Goal: Information Seeking & Learning: Learn about a topic

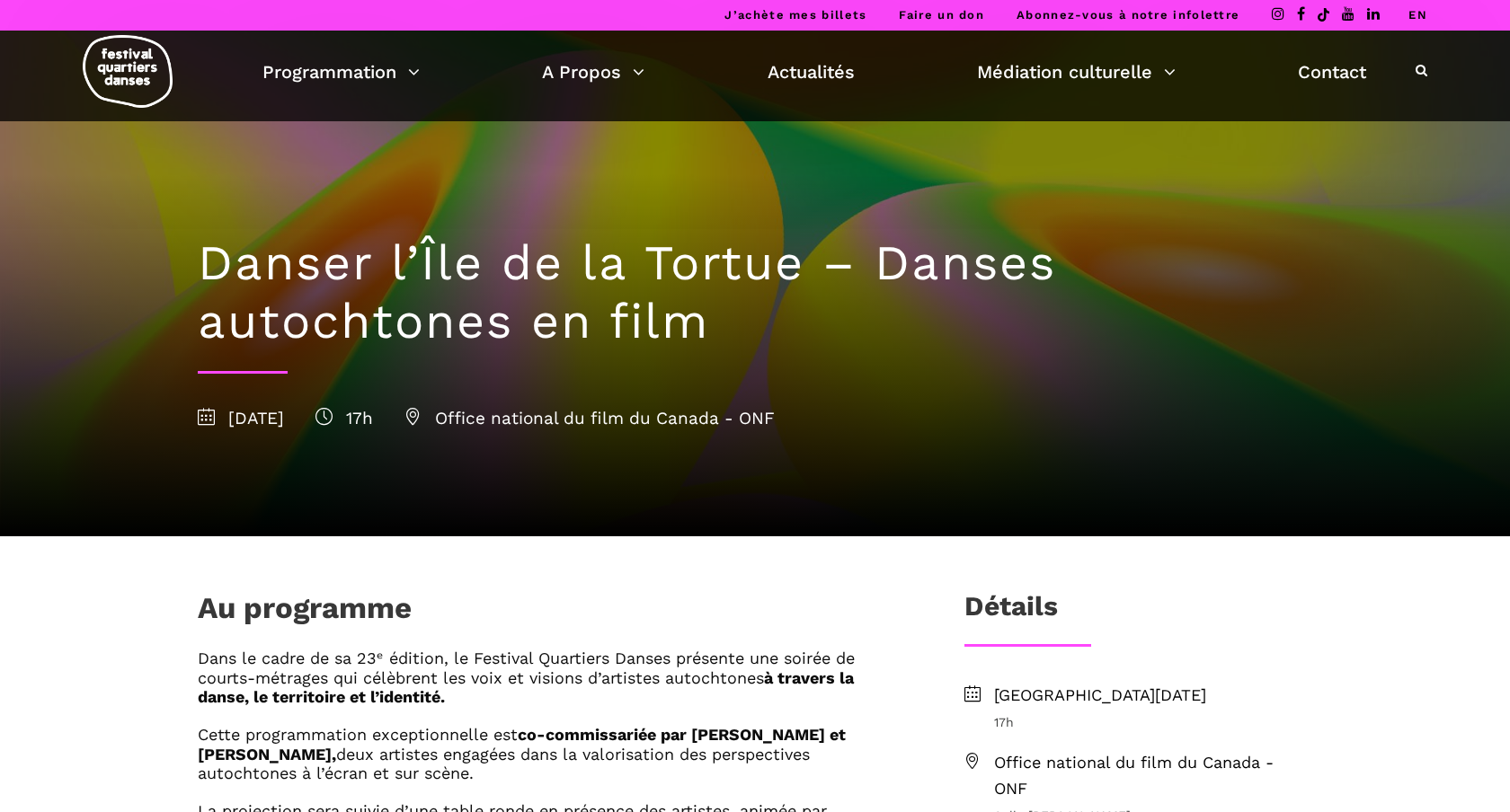
click at [1418, 17] on link "EN" at bounding box center [1417, 15] width 19 height 14
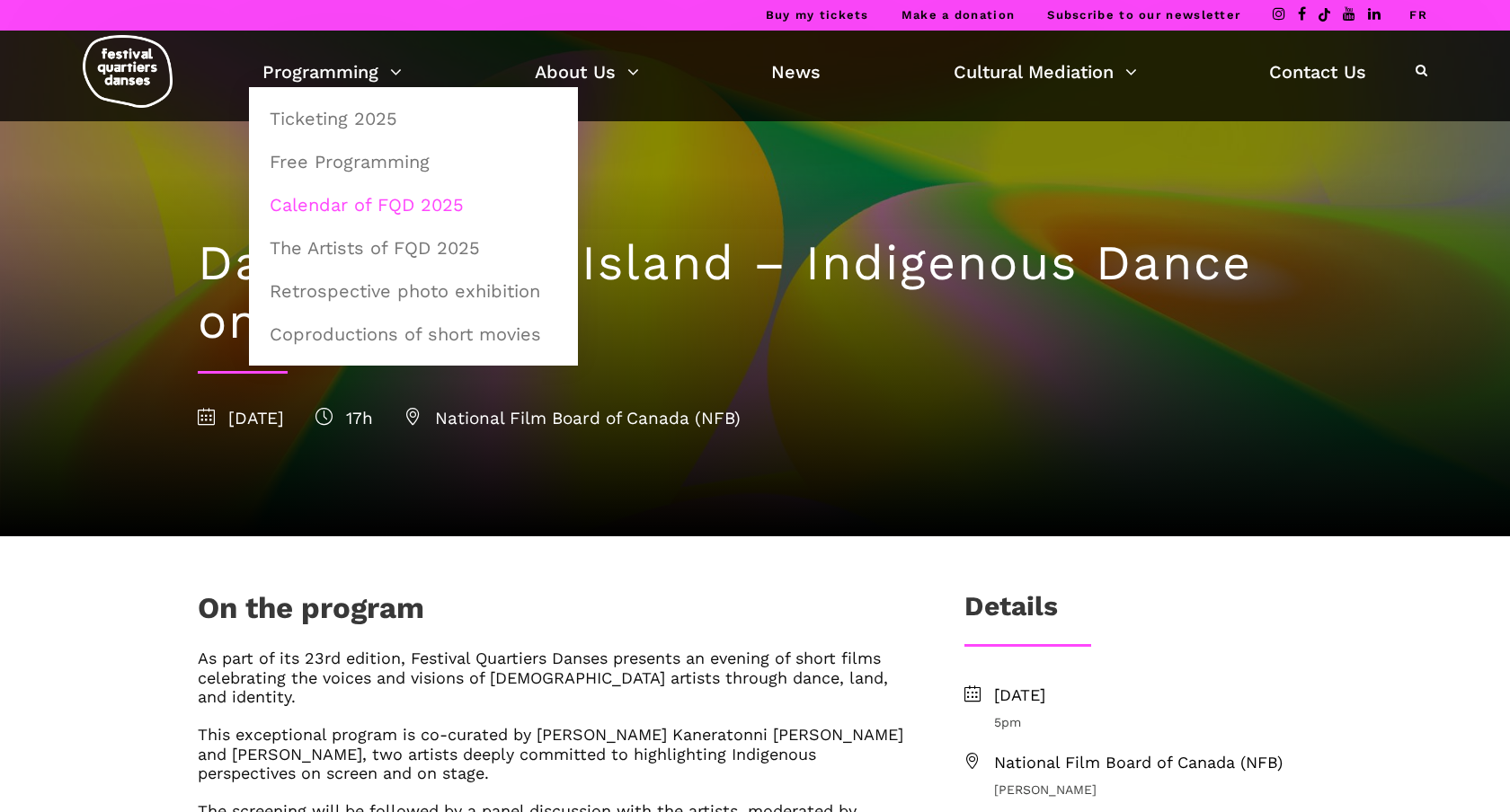
click at [378, 200] on link "Calendar of FQD 2025" at bounding box center [414, 204] width 309 height 41
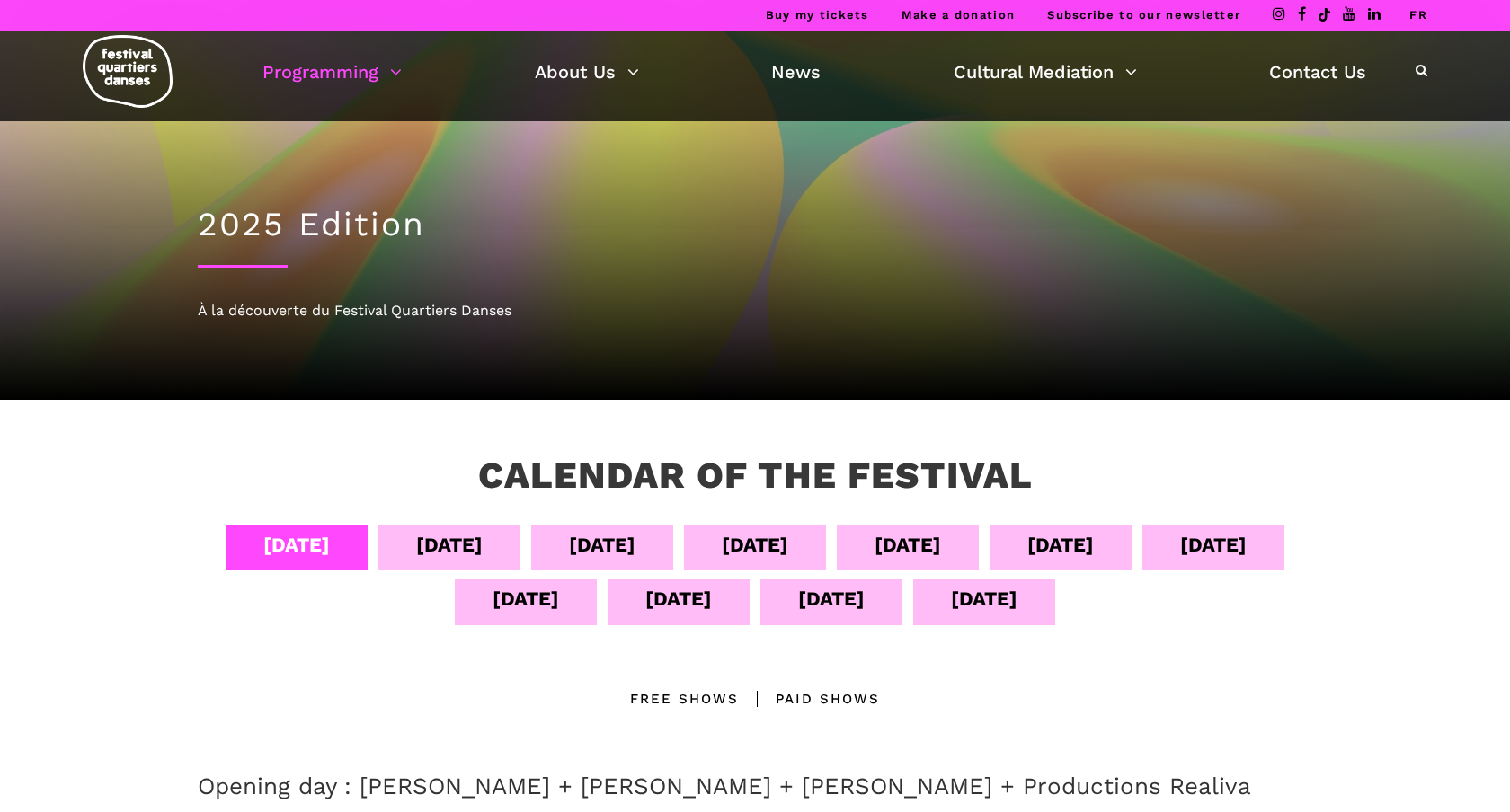
click at [941, 551] on div "Sept 08" at bounding box center [907, 545] width 67 height 32
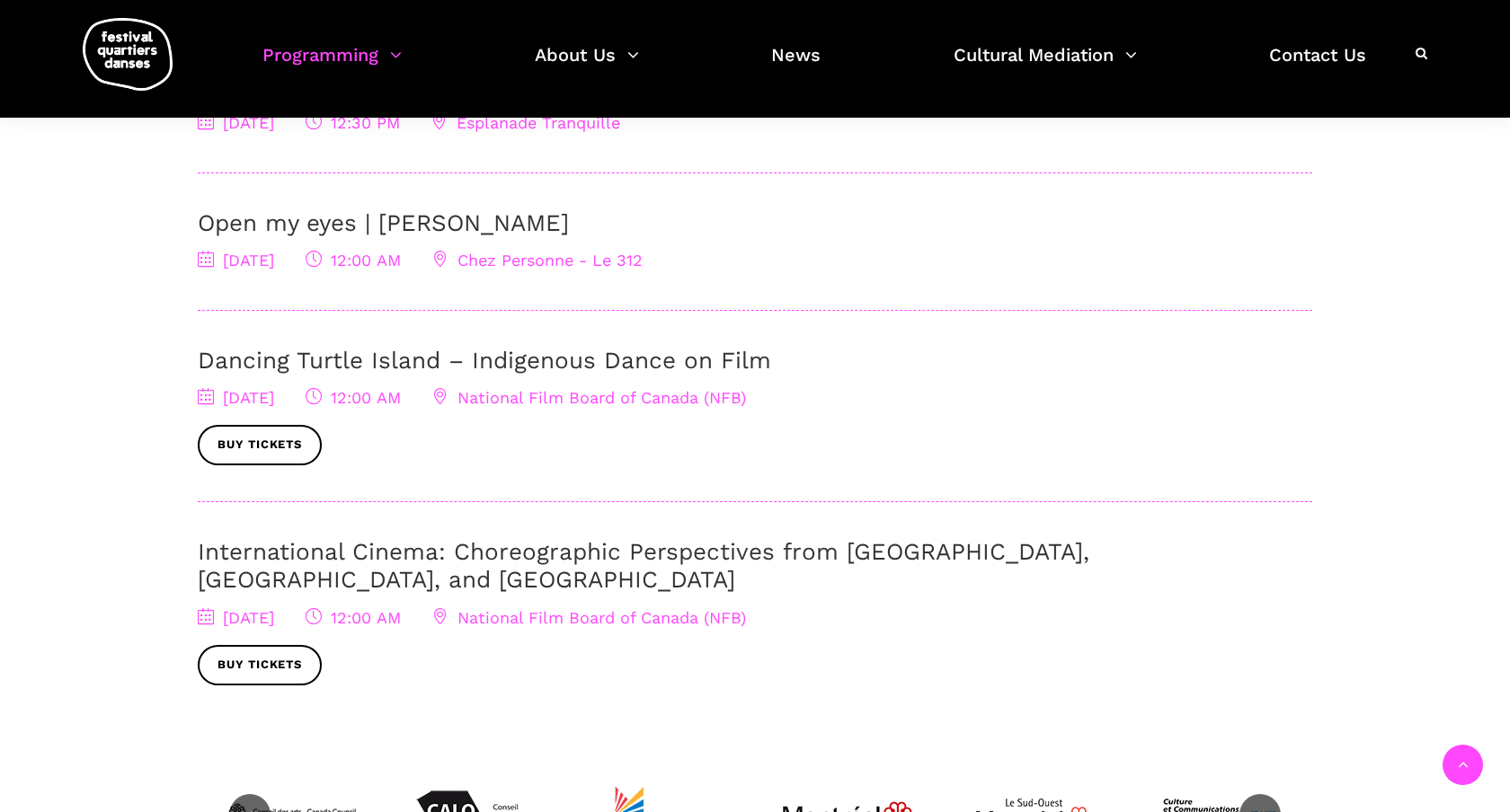
scroll to position [706, 0]
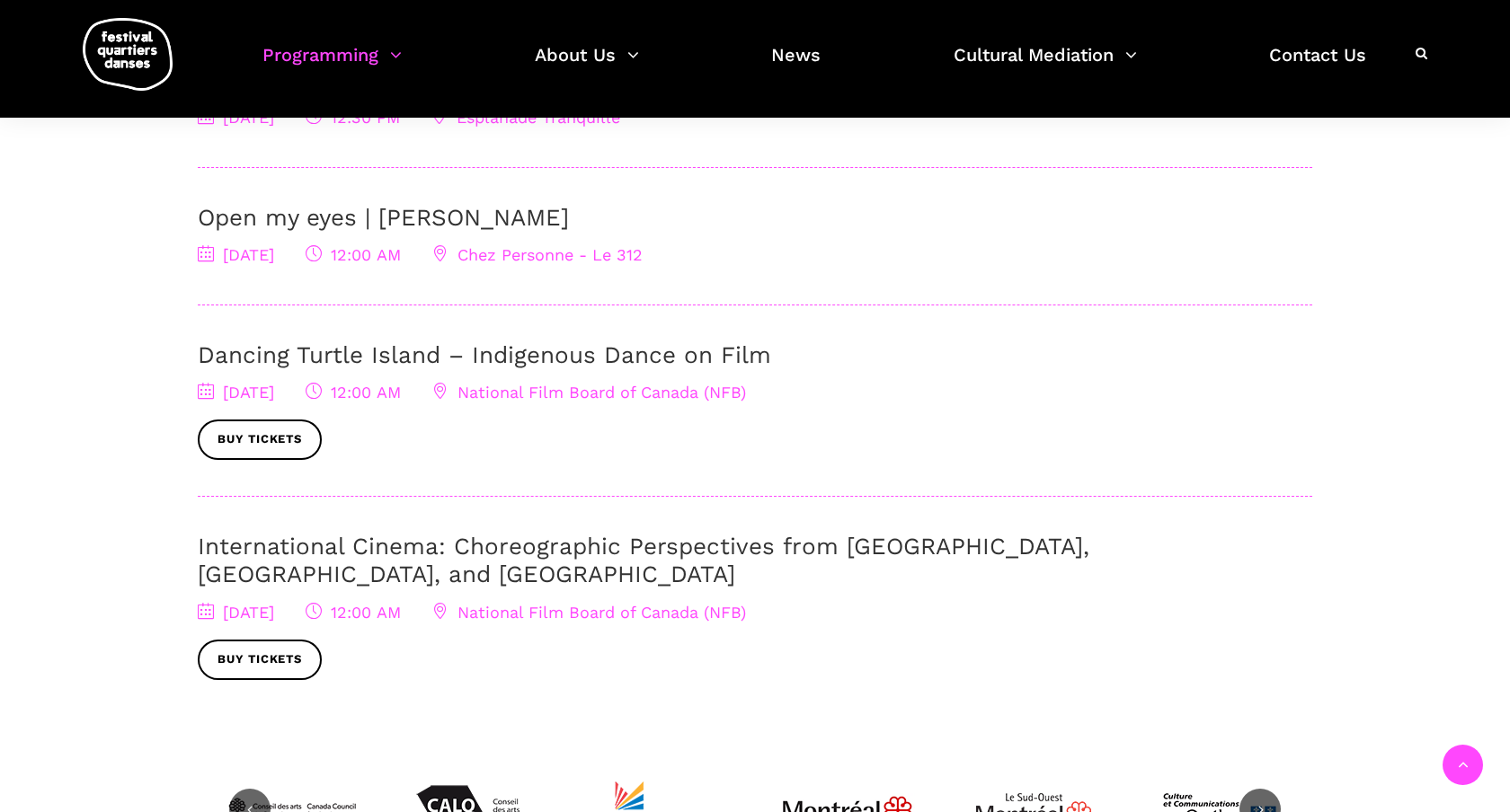
click at [327, 551] on link "International Cinema: Choreographic Perspectives from Poland, Brighton, and Mon…" at bounding box center [643, 560] width 891 height 55
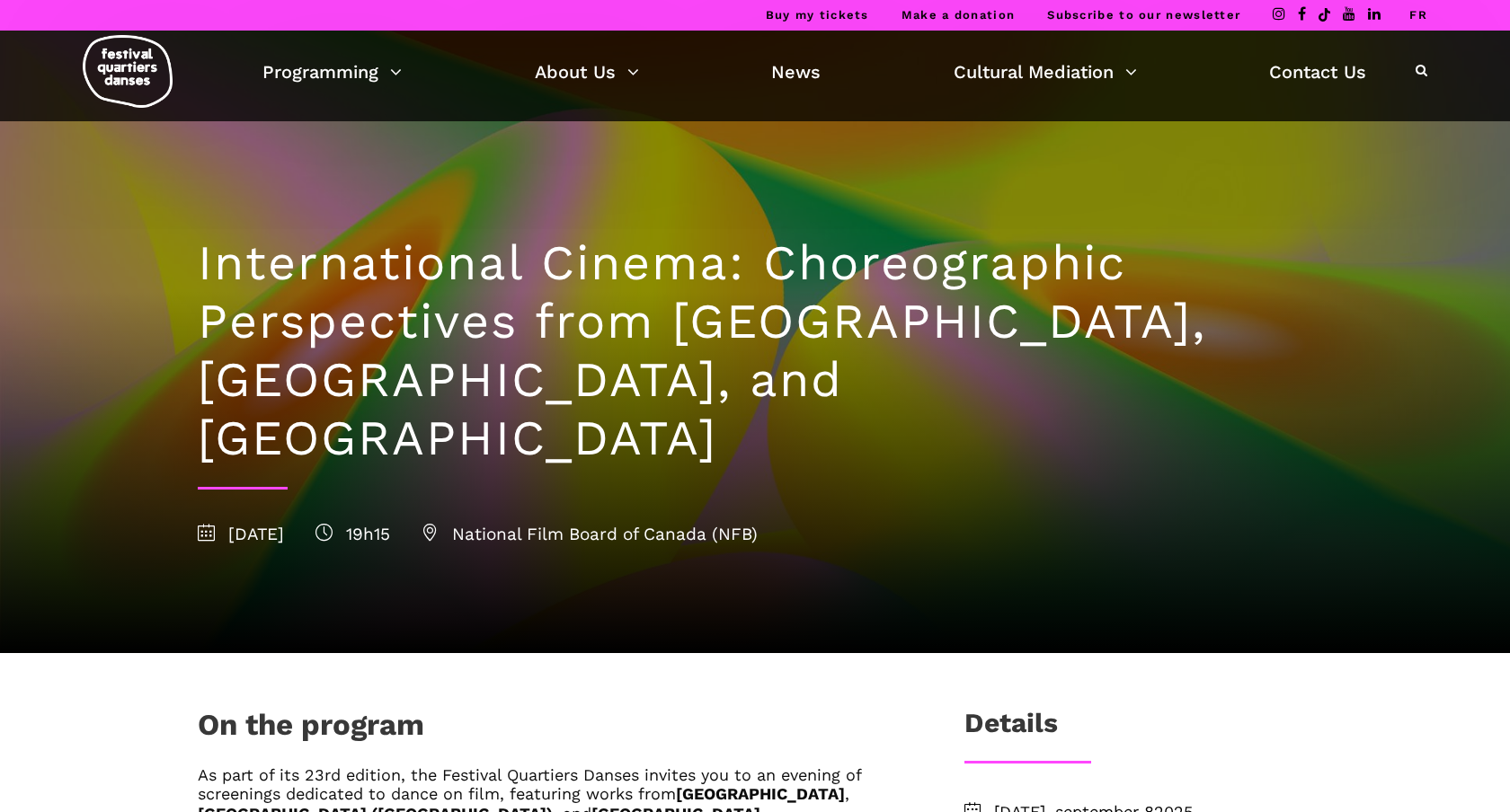
click at [620, 407] on h1 "International Cinema: Choreographic Perspectives from Poland, Brighton, and Mon…" at bounding box center [755, 351] width 1114 height 233
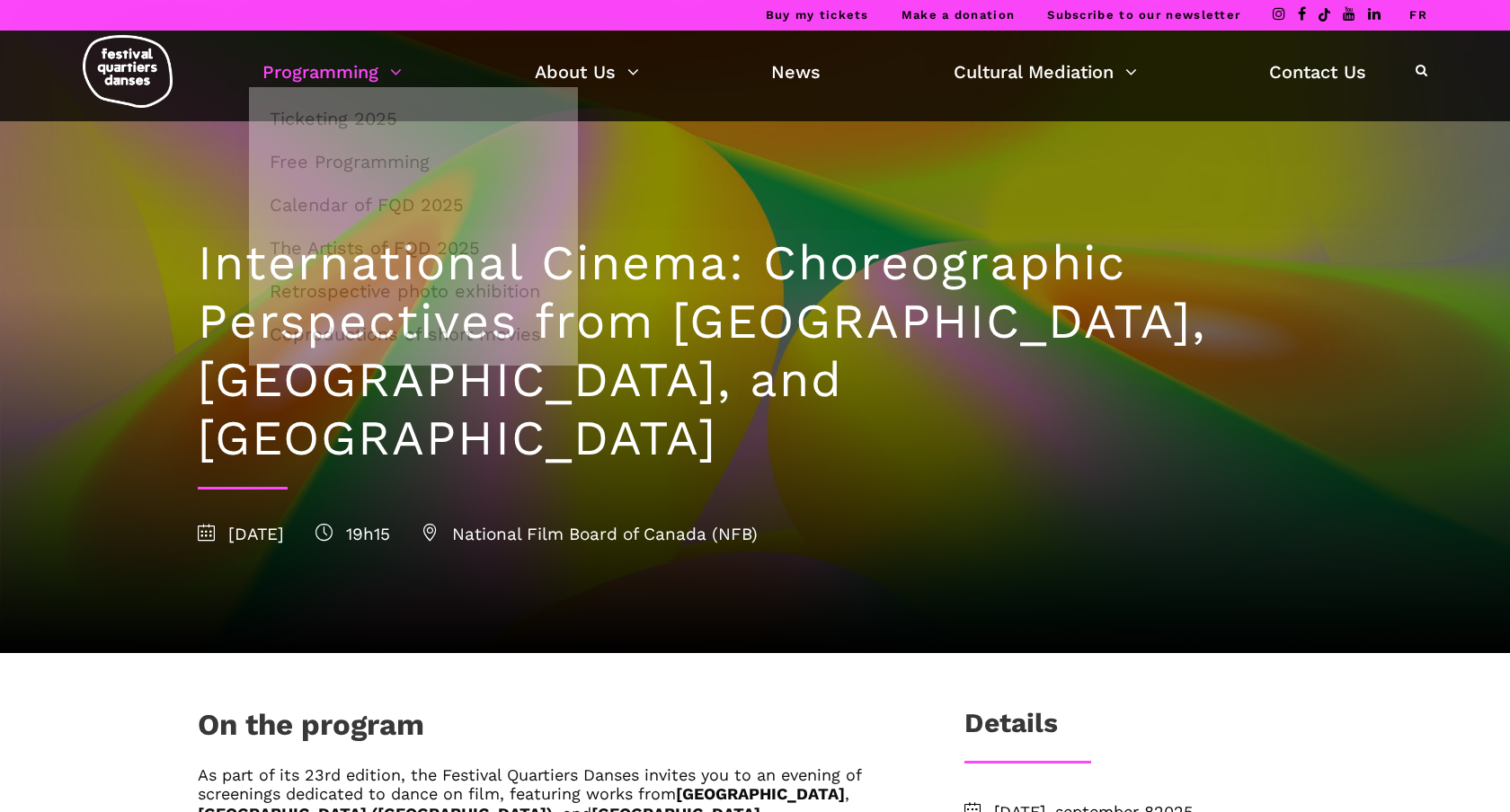
click at [377, 72] on link "Programming" at bounding box center [332, 72] width 140 height 31
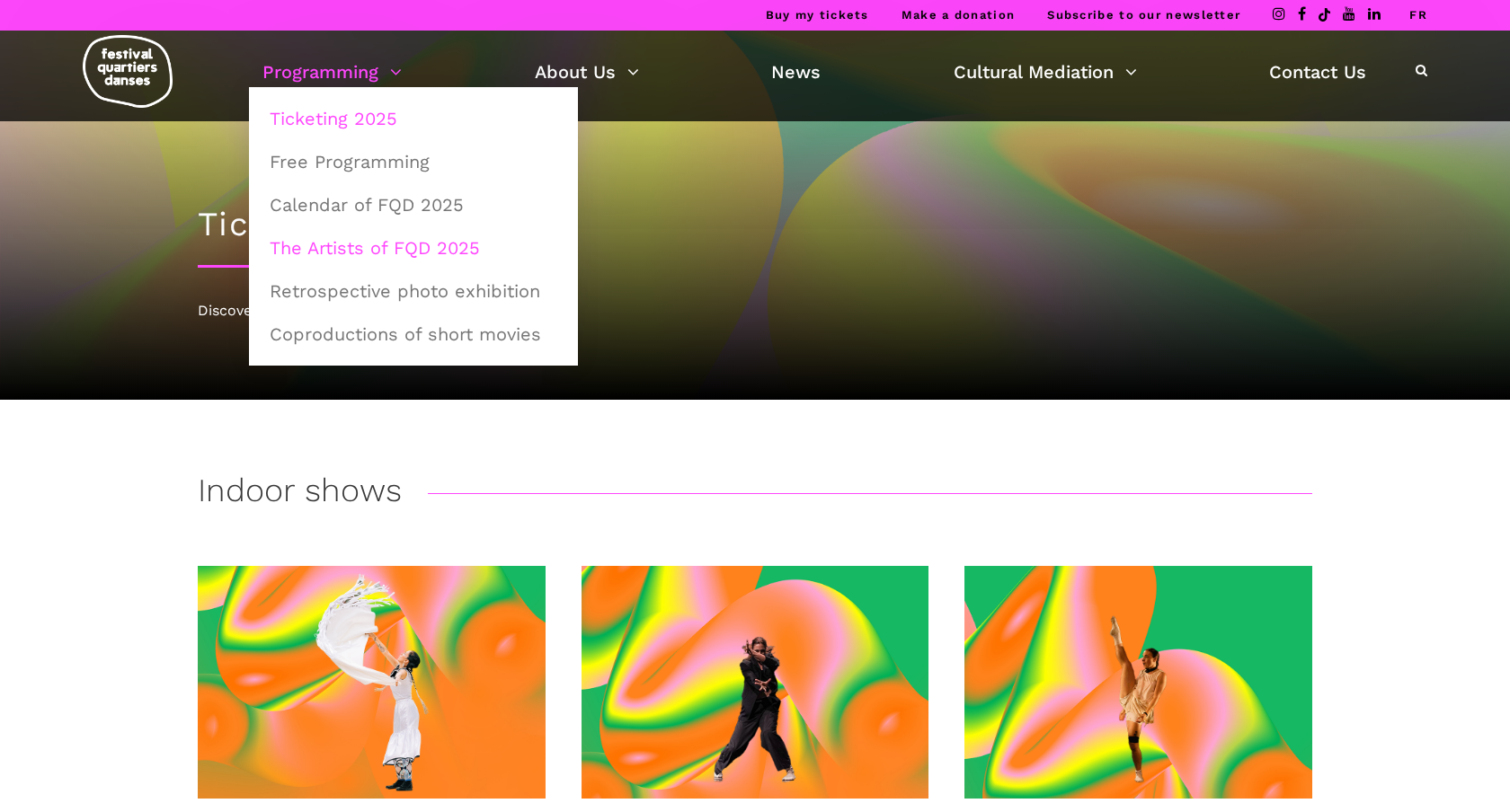
click at [367, 244] on link "The Artists of FQD 2025" at bounding box center [414, 247] width 309 height 41
